Goal: Navigation & Orientation: Find specific page/section

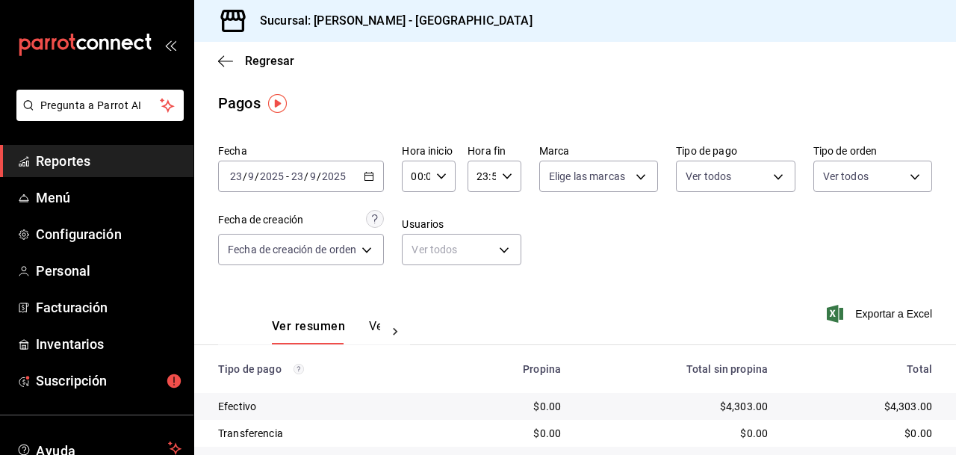
click at [78, 160] on span "Reportes" at bounding box center [109, 161] width 146 height 20
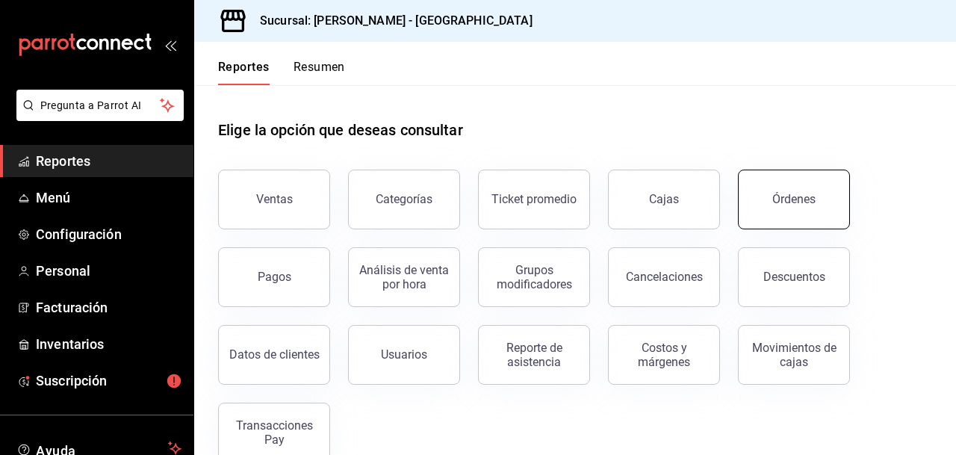
click at [781, 198] on div "Órdenes" at bounding box center [793, 199] width 43 height 14
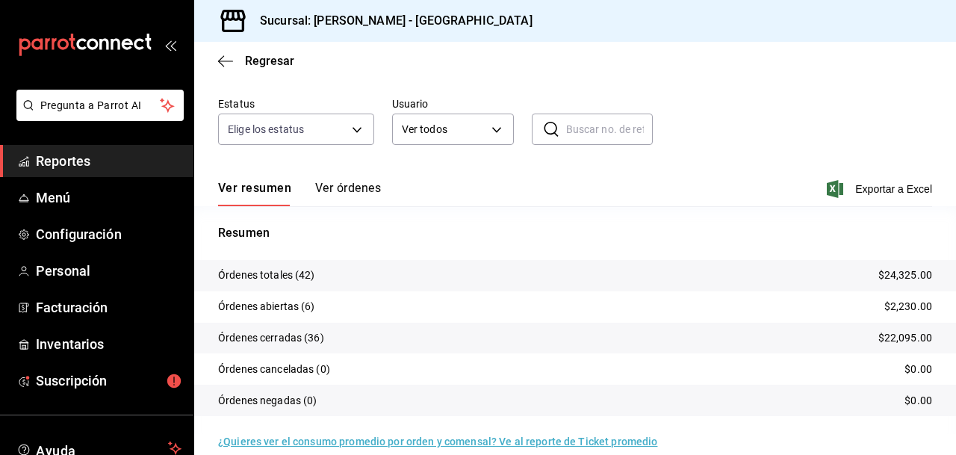
scroll to position [131, 0]
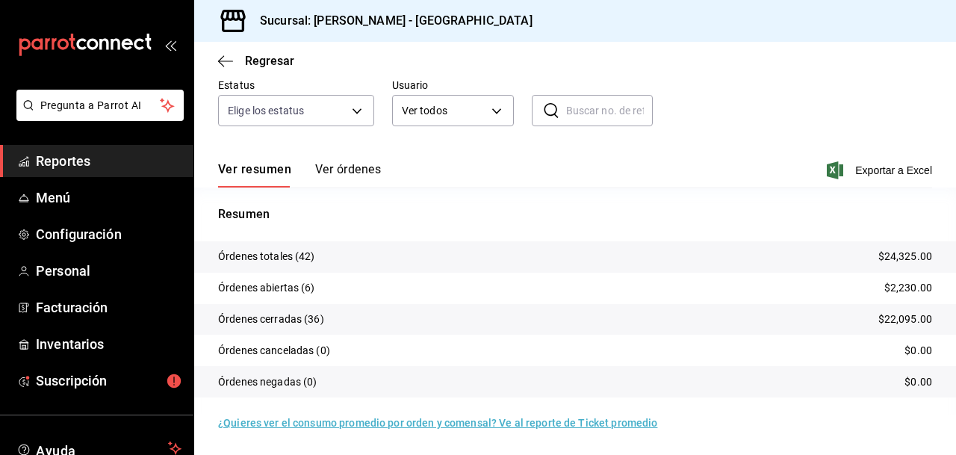
click at [70, 157] on span "Reportes" at bounding box center [109, 161] width 146 height 20
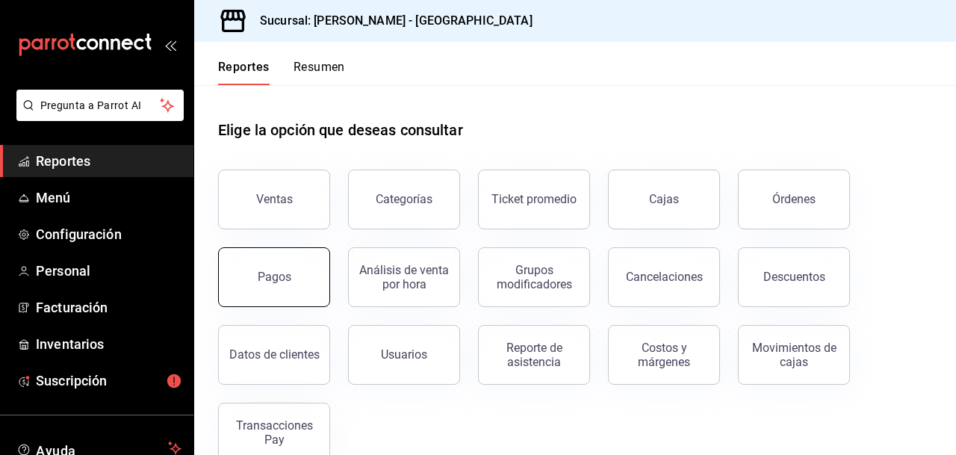
click at [263, 290] on button "Pagos" at bounding box center [274, 277] width 112 height 60
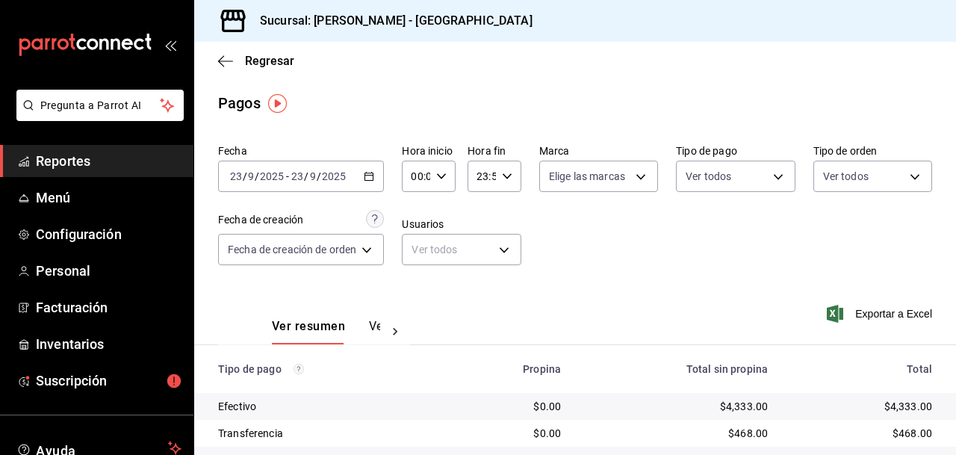
click at [93, 157] on span "Reportes" at bounding box center [109, 161] width 146 height 20
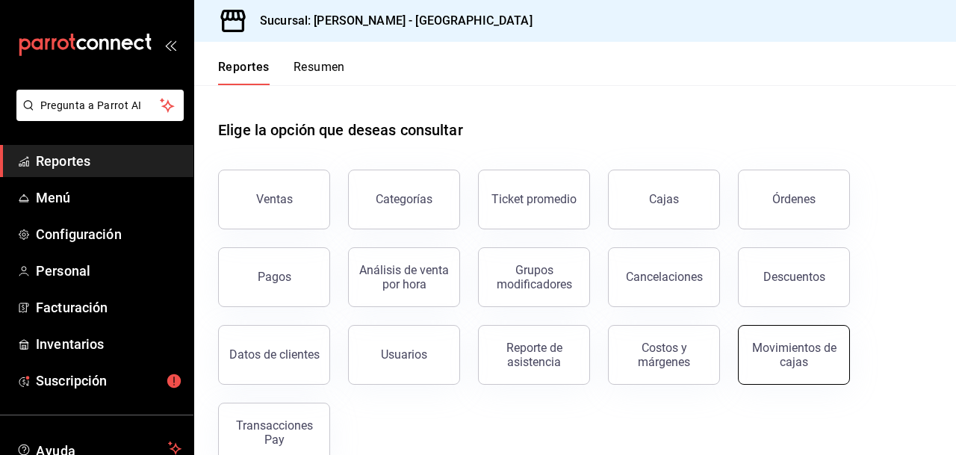
click at [793, 353] on div "Movimientos de cajas" at bounding box center [794, 355] width 93 height 28
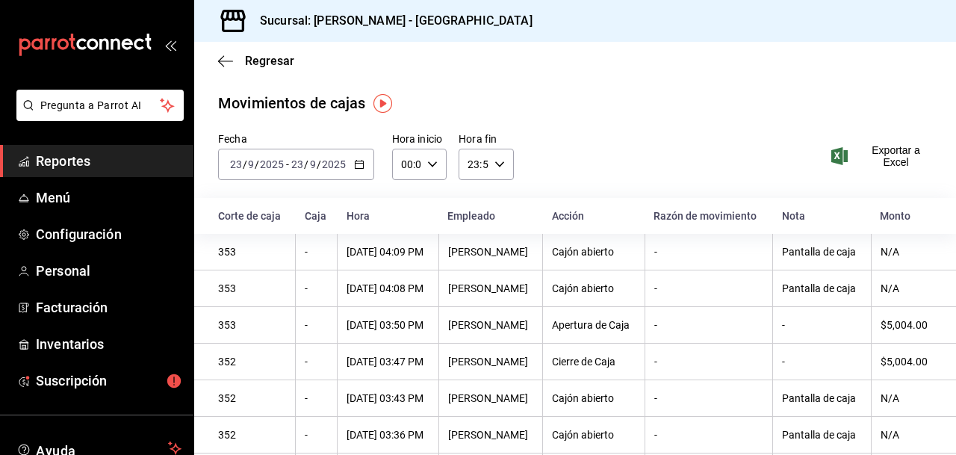
click at [76, 155] on span "Reportes" at bounding box center [109, 161] width 146 height 20
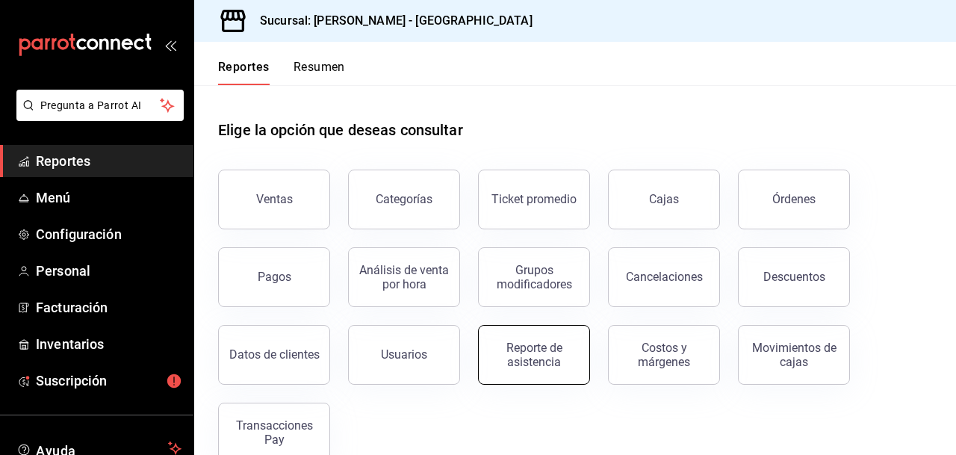
click at [532, 357] on div "Reporte de asistencia" at bounding box center [534, 355] width 93 height 28
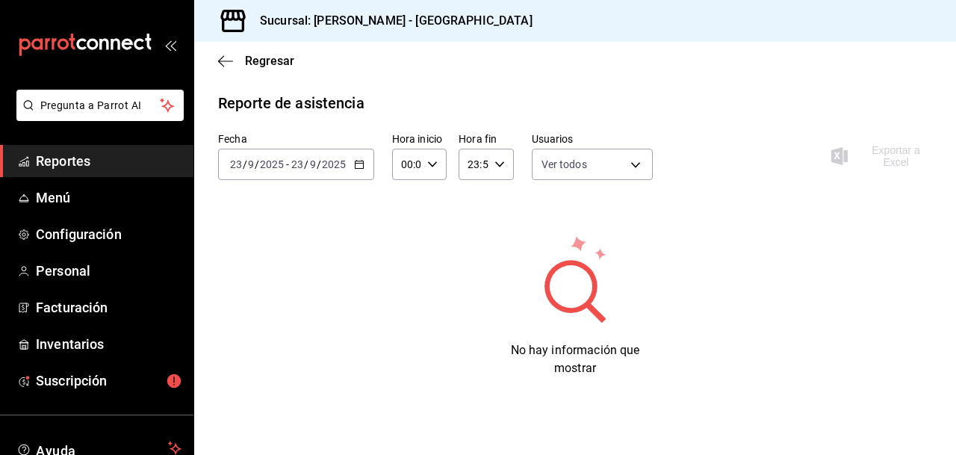
click at [80, 158] on span "Reportes" at bounding box center [109, 161] width 146 height 20
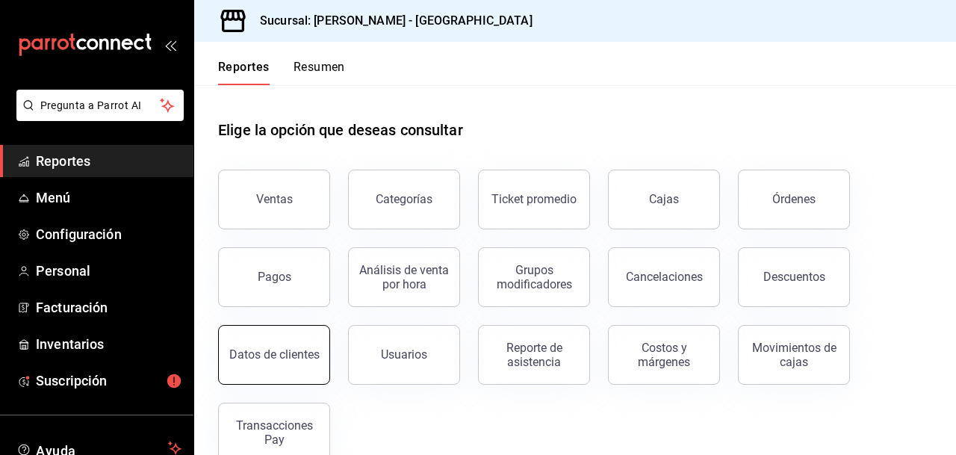
click at [278, 353] on div "Datos de clientes" at bounding box center [274, 354] width 90 height 14
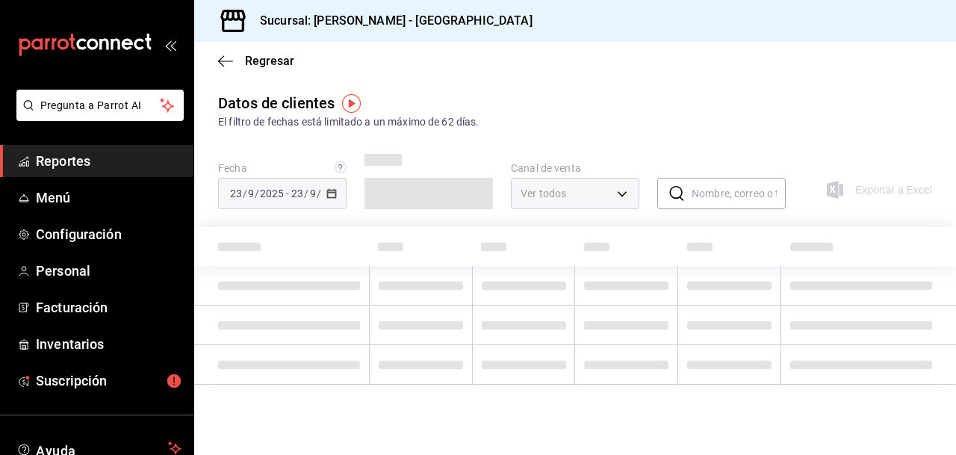
type input "PARROT,DIDI_FOOD,ONLINE"
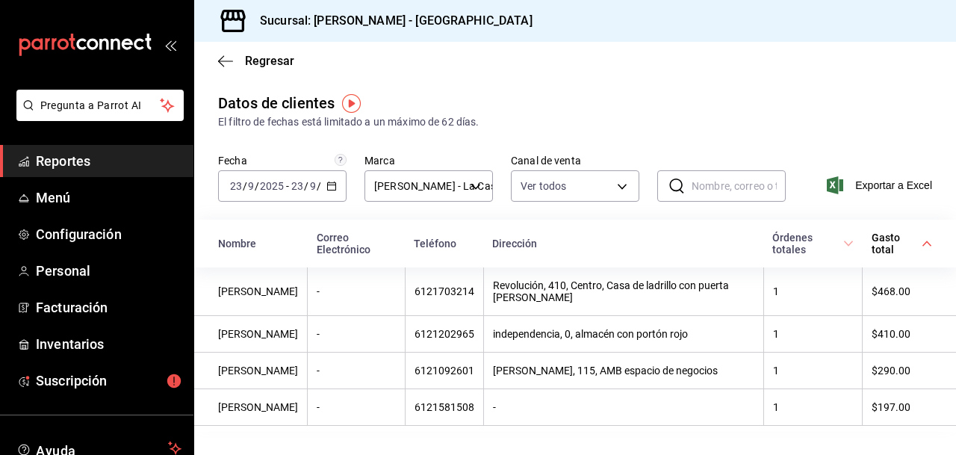
click at [69, 160] on span "Reportes" at bounding box center [109, 161] width 146 height 20
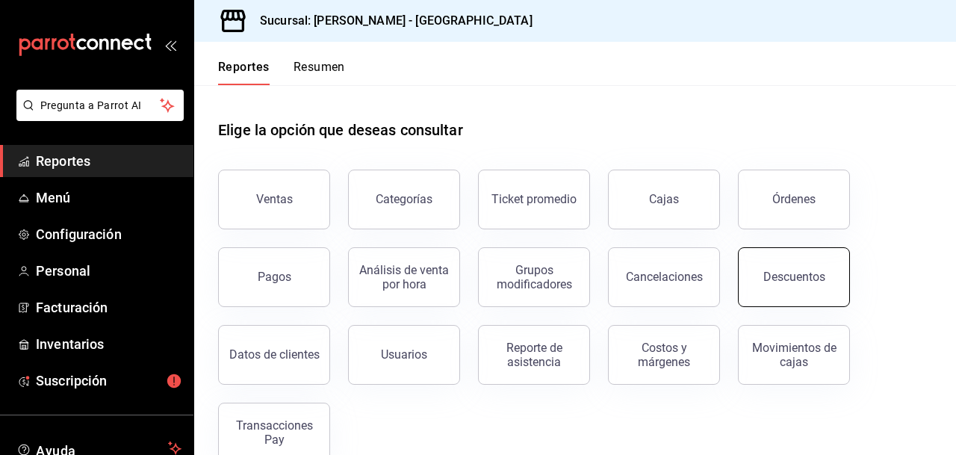
click at [785, 277] on div "Descuentos" at bounding box center [794, 277] width 62 height 14
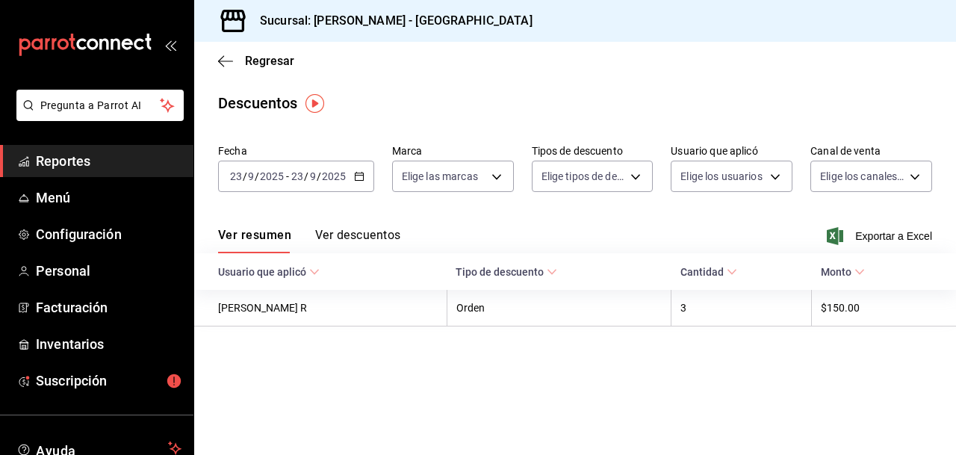
click at [366, 233] on button "Ver descuentos" at bounding box center [357, 240] width 85 height 25
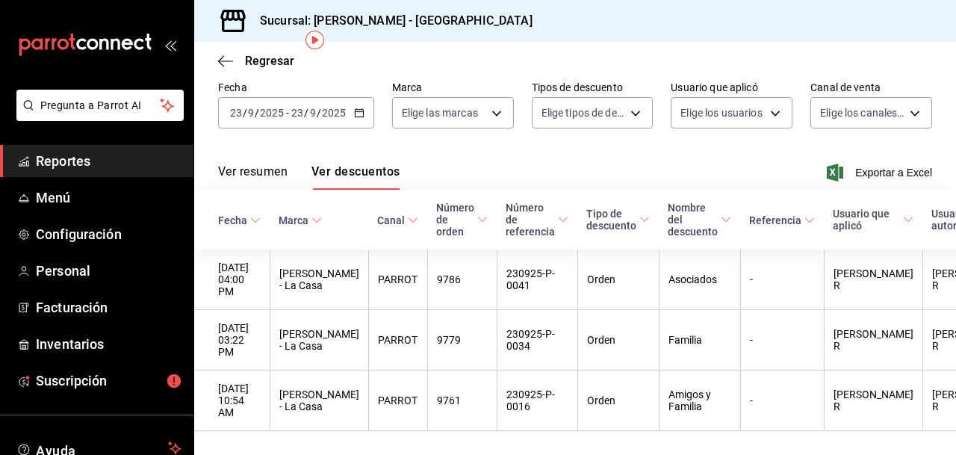
click at [89, 164] on span "Reportes" at bounding box center [109, 161] width 146 height 20
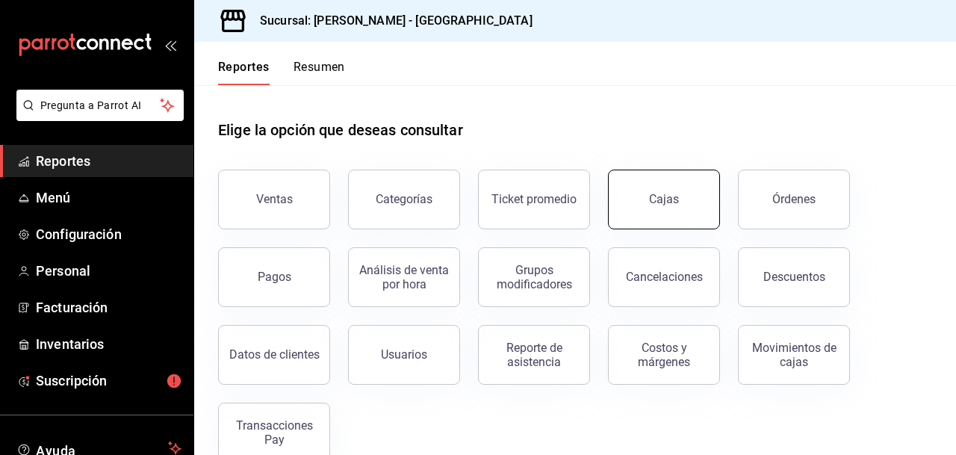
click at [661, 194] on div "Cajas" at bounding box center [664, 199] width 31 height 18
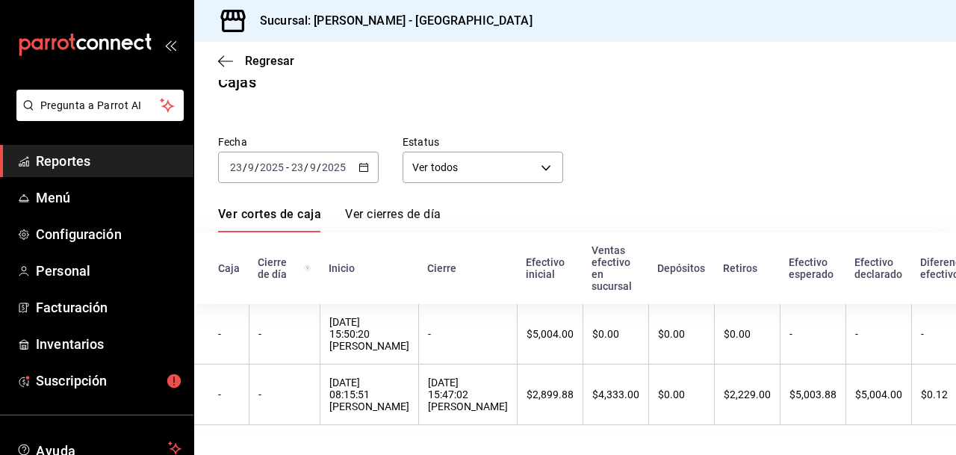
click at [91, 159] on span "Reportes" at bounding box center [109, 161] width 146 height 20
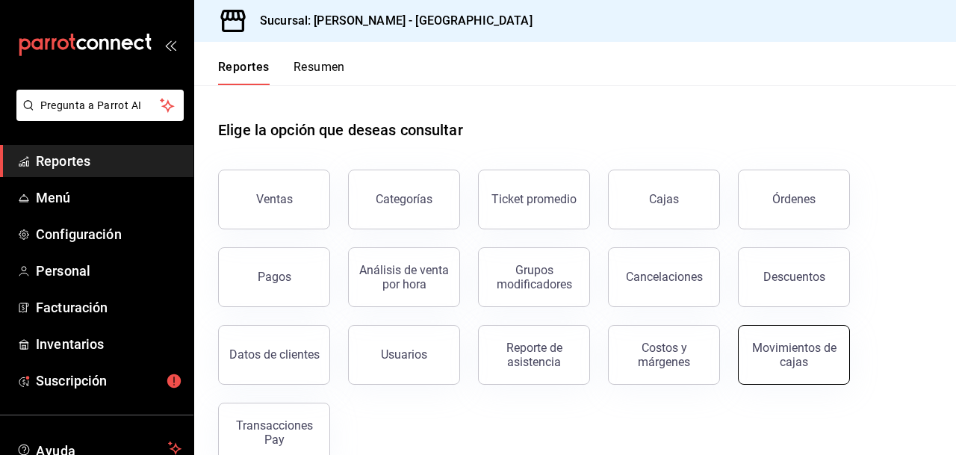
click at [784, 353] on div "Movimientos de cajas" at bounding box center [794, 355] width 93 height 28
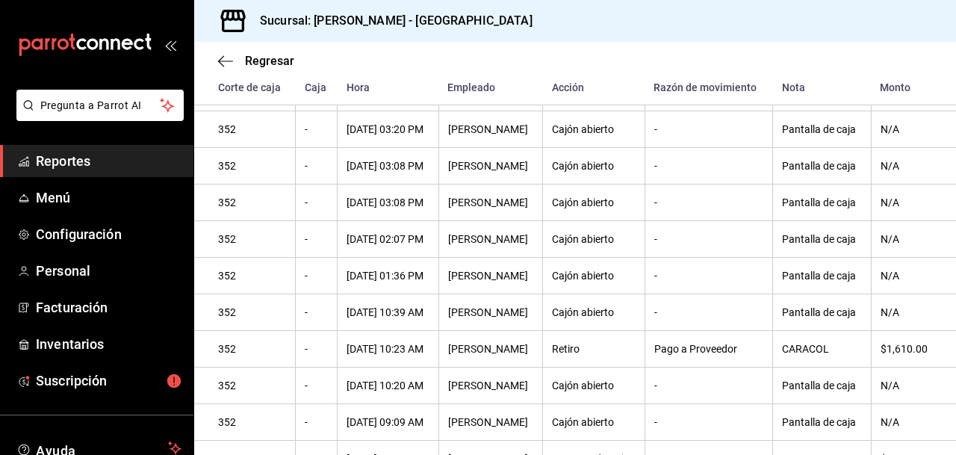
scroll to position [435, 0]
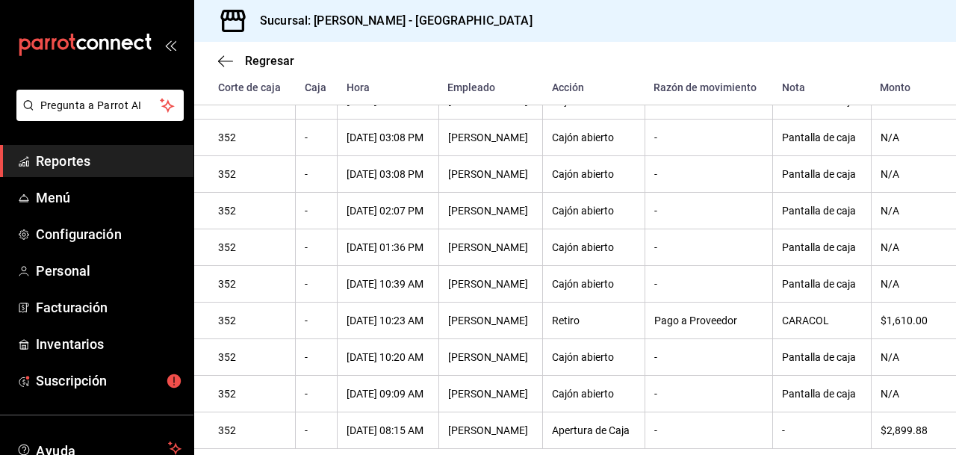
click at [98, 157] on span "Reportes" at bounding box center [109, 161] width 146 height 20
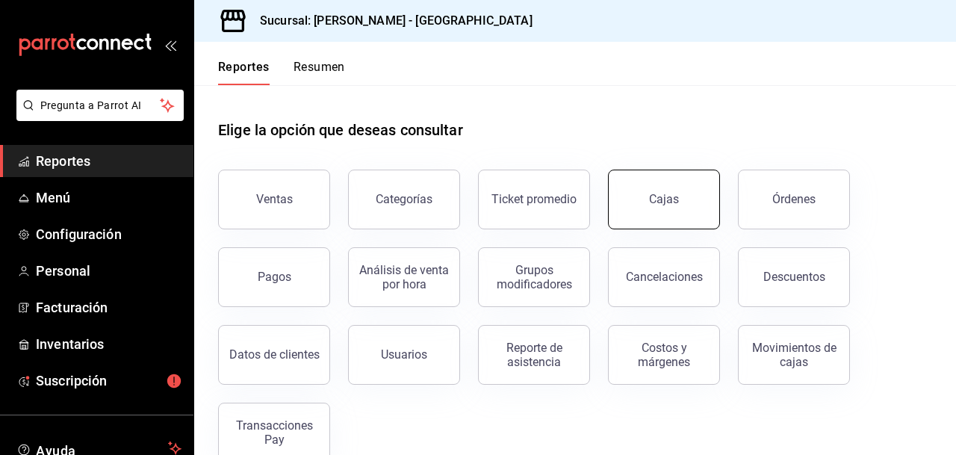
click at [654, 193] on div "Cajas" at bounding box center [664, 199] width 31 height 18
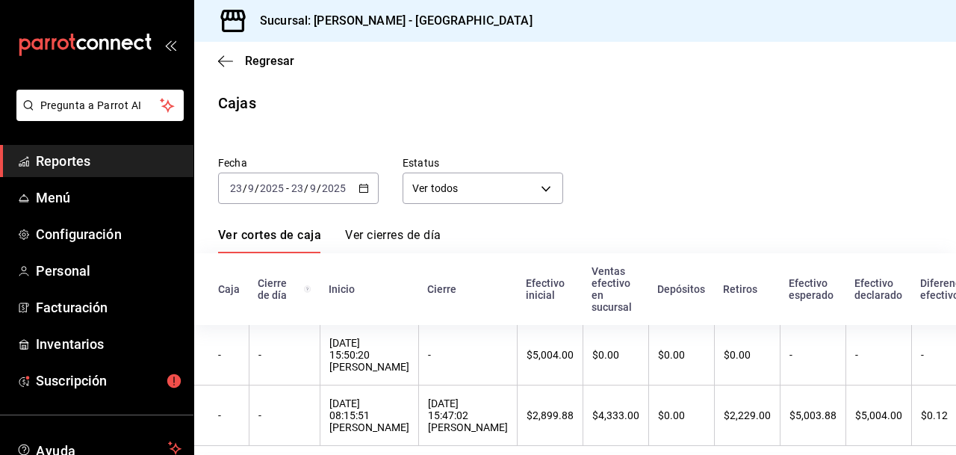
scroll to position [21, 0]
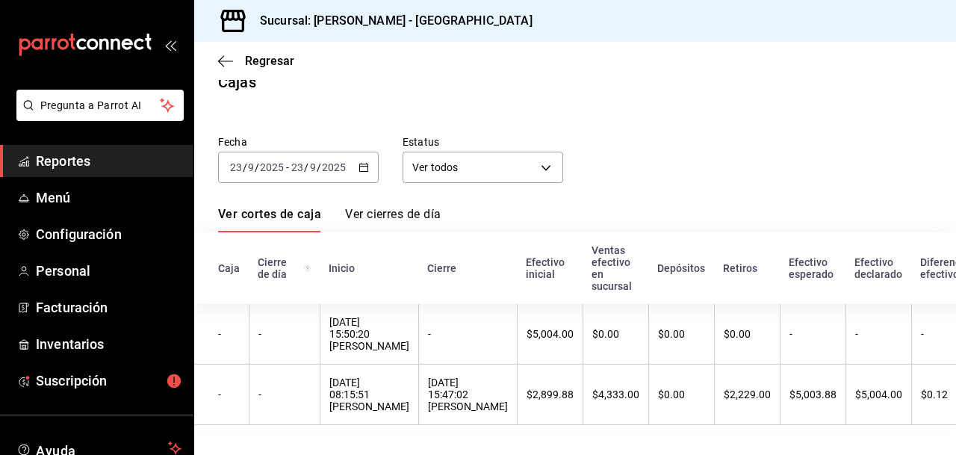
click at [657, 154] on div "Fecha [DATE] [DATE] - [DATE] [DATE] Estatus Ver todos ALL" at bounding box center [563, 147] width 738 height 72
click at [93, 161] on span "Reportes" at bounding box center [109, 161] width 146 height 20
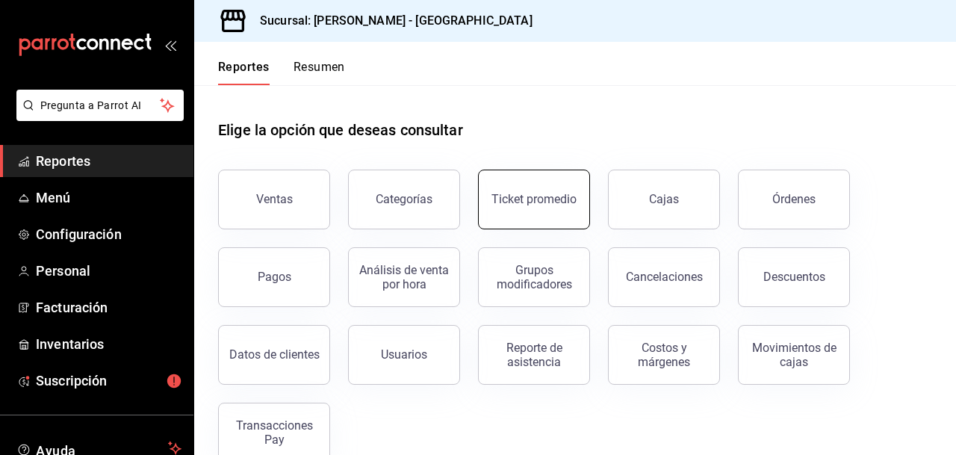
click at [530, 197] on div "Ticket promedio" at bounding box center [533, 199] width 85 height 14
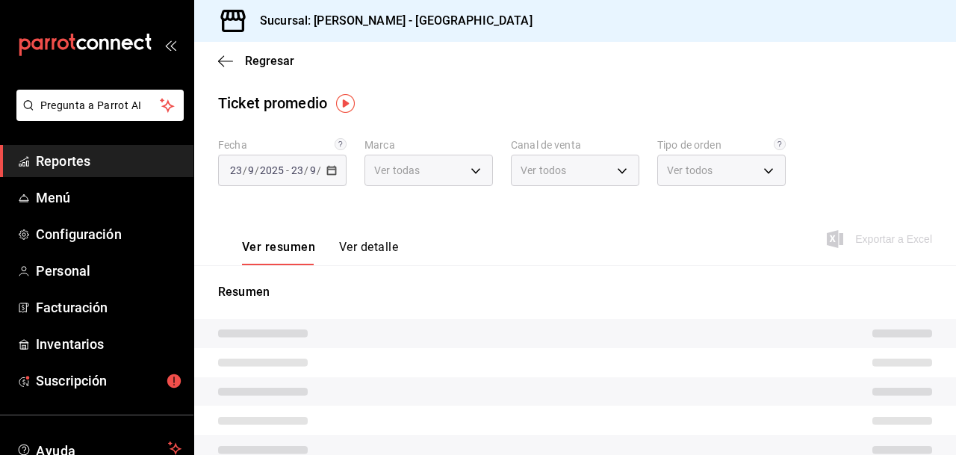
type input "5e10ca9e-0a4e-44f4-9add-18e0c865b6e6"
type input "PARROT,UBER_EATS,RAPPI,DIDI_FOOD,ONLINE"
type input "759b1da3-96a6-4e07-85c2-3717be80301a,ba9e189d-503c-4be5-b64c-b442ae0ea918,df9c1…"
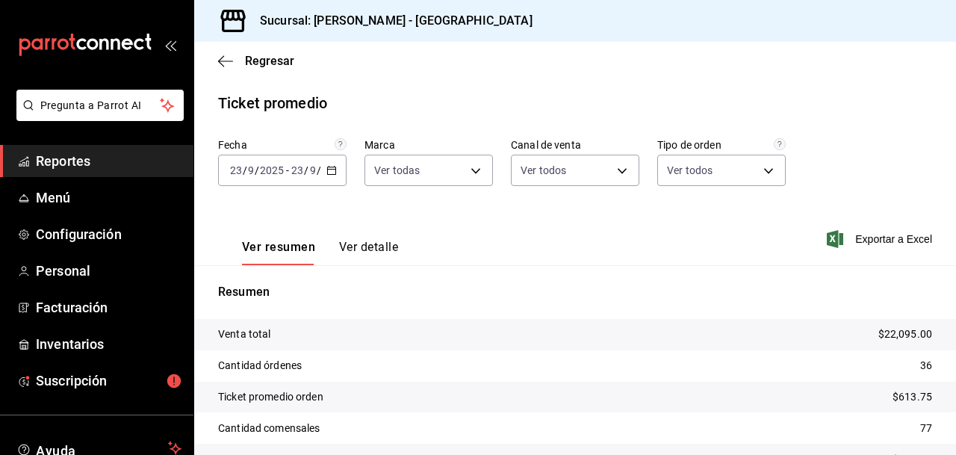
scroll to position [86, 0]
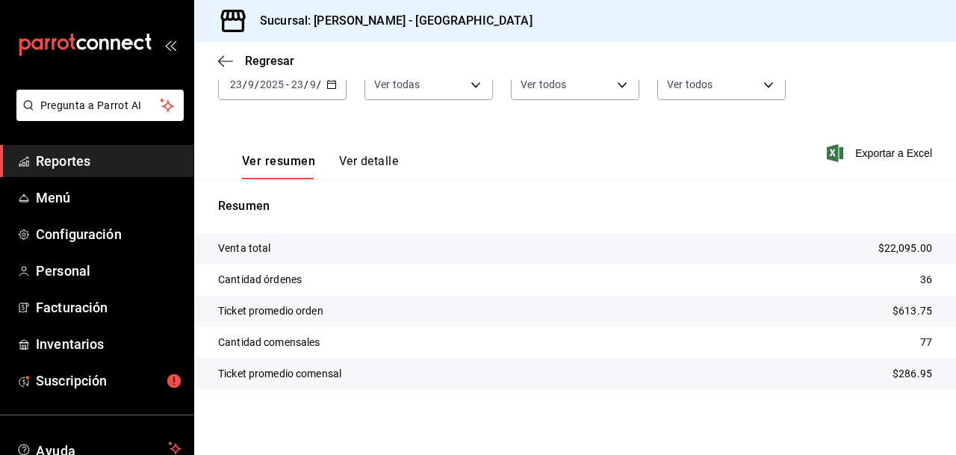
click at [81, 157] on span "Reportes" at bounding box center [109, 161] width 146 height 20
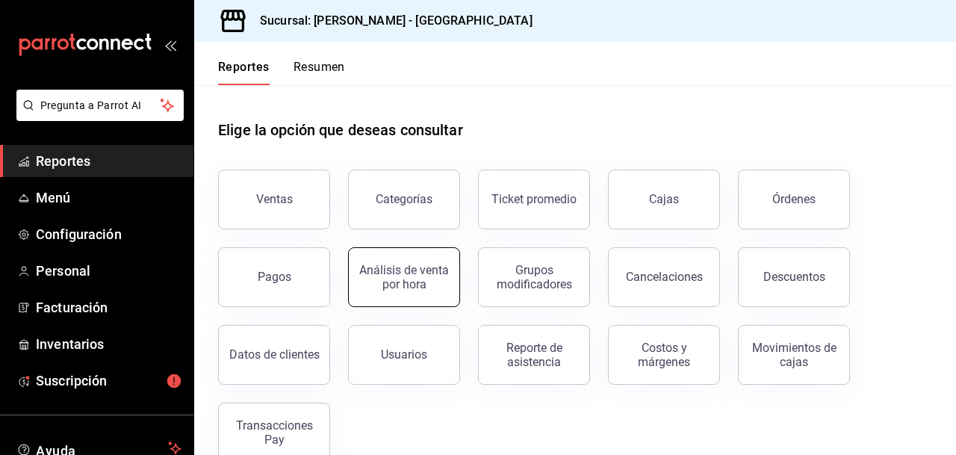
click at [392, 272] on div "Análisis de venta por hora" at bounding box center [404, 277] width 93 height 28
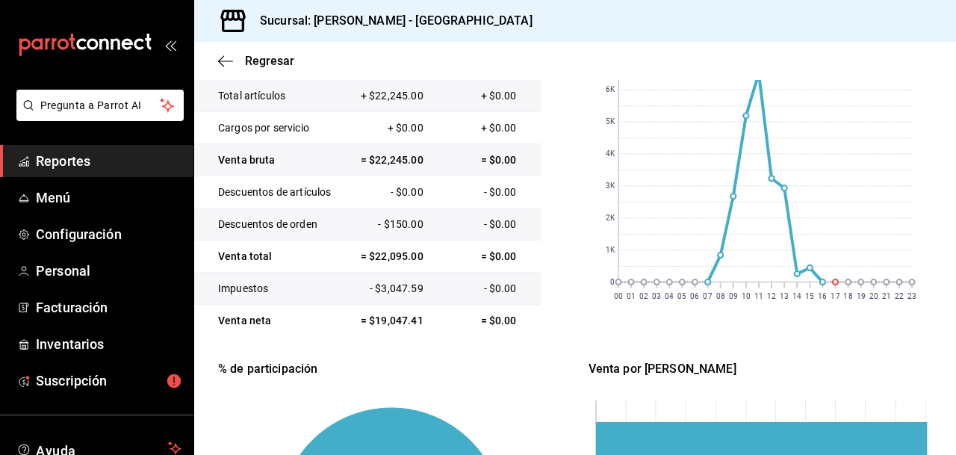
scroll to position [206, 0]
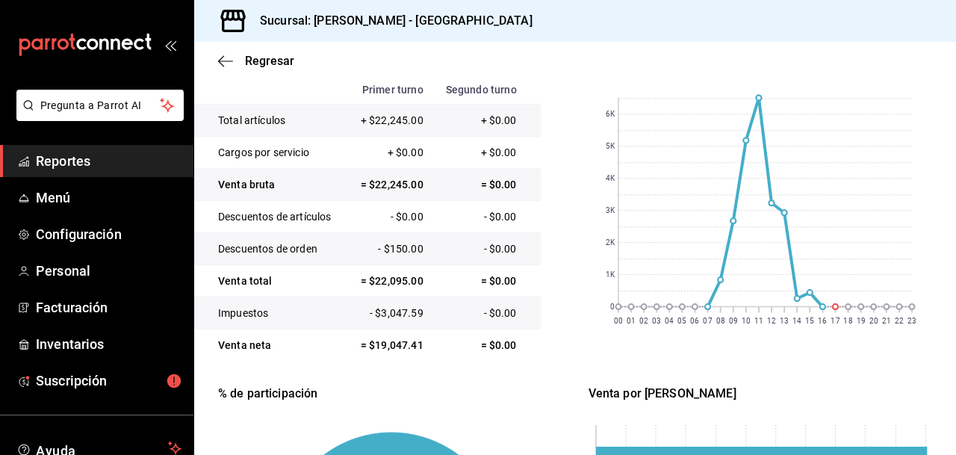
click at [75, 160] on span "Reportes" at bounding box center [109, 161] width 146 height 20
